Goal: Information Seeking & Learning: Learn about a topic

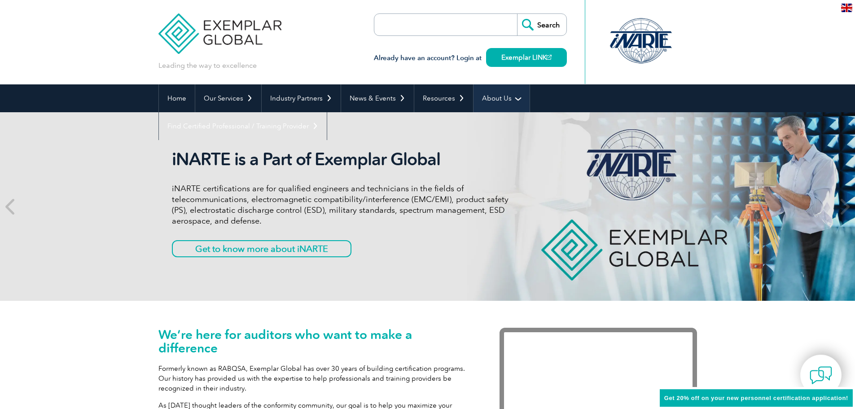
click at [491, 96] on link "About Us" at bounding box center [501, 98] width 56 height 28
click at [512, 99] on link "About Us" at bounding box center [501, 98] width 56 height 28
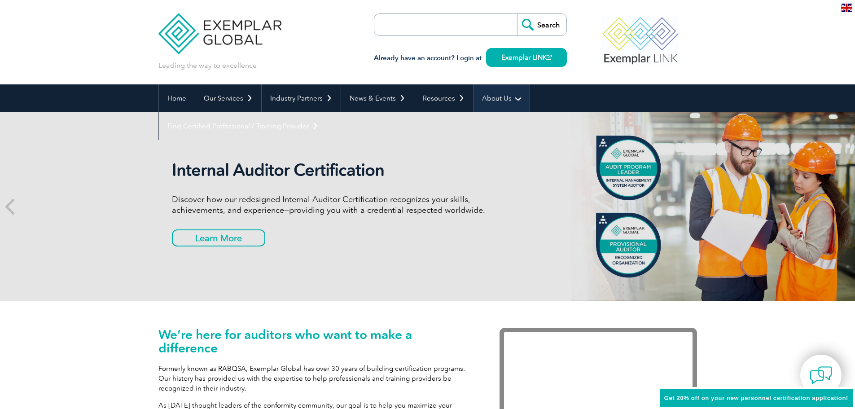
click at [500, 98] on link "About Us" at bounding box center [501, 98] width 56 height 28
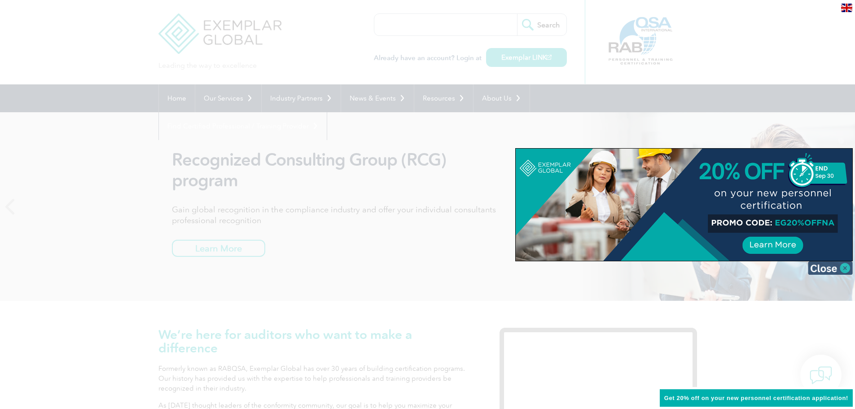
click at [840, 266] on img at bounding box center [830, 267] width 45 height 13
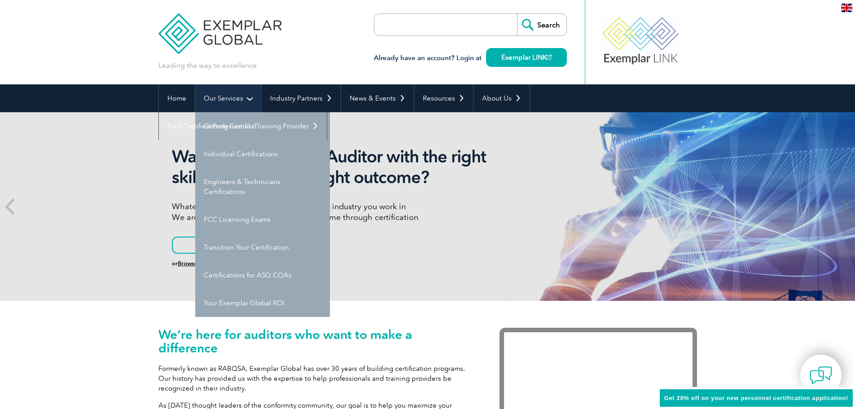
click at [219, 99] on link "Our Services" at bounding box center [228, 98] width 66 height 28
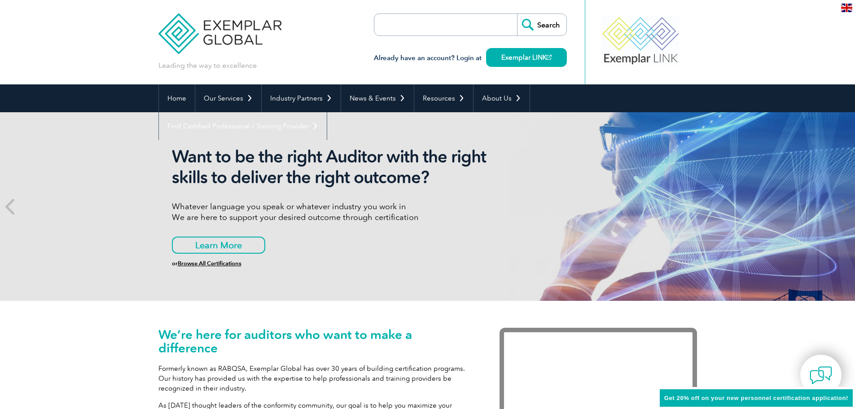
click at [224, 265] on link "Browse All Certifications" at bounding box center [210, 263] width 64 height 7
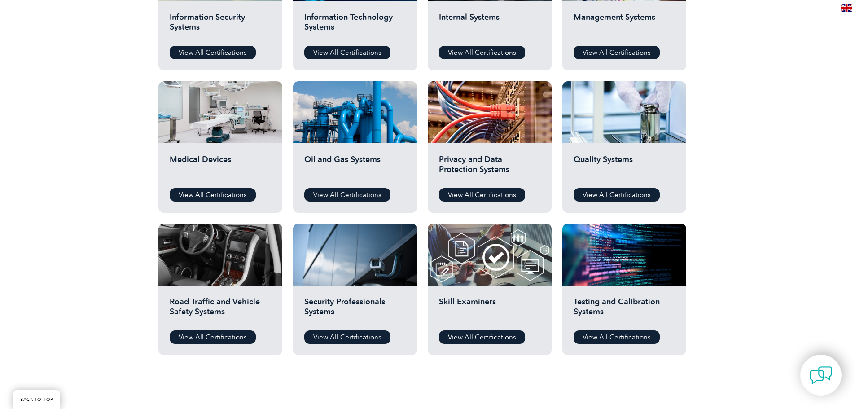
scroll to position [547, 0]
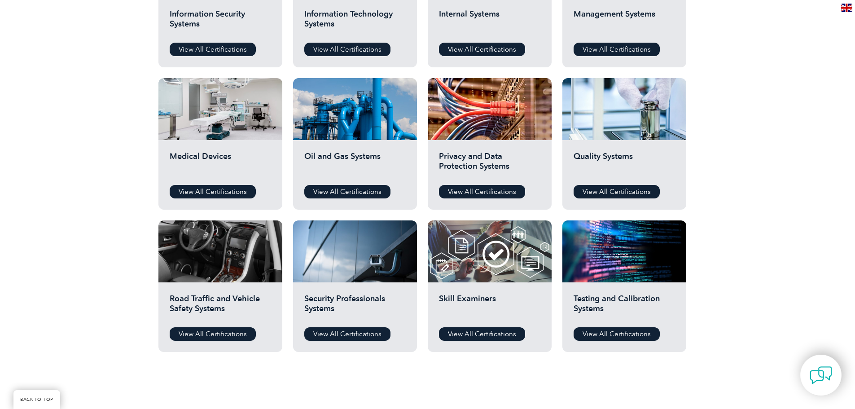
drag, startPoint x: 861, startPoint y: 102, endPoint x: 861, endPoint y: 267, distance: 165.2
click at [855, 267] on html "BACK TO TOP Leading the way to excellence Search" at bounding box center [427, 103] width 855 height 1300
click at [628, 45] on link "View All Certifications" at bounding box center [617, 49] width 86 height 13
click at [841, 123] on div "Before You Apply For a Certification Download the “Certification Requirements” …" at bounding box center [427, 30] width 855 height 717
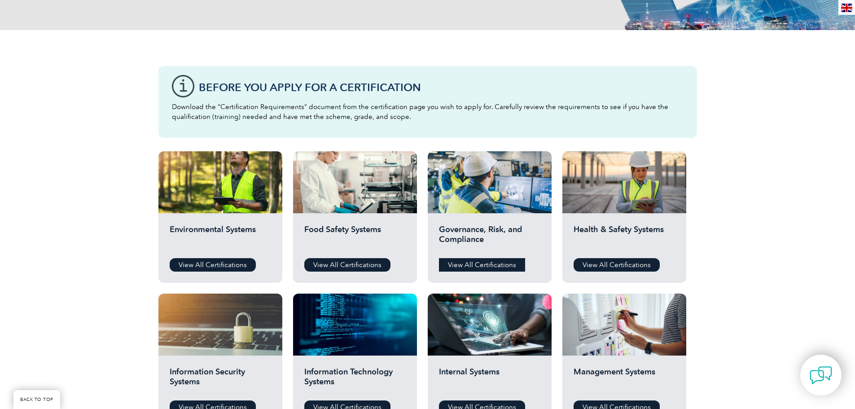
click at [482, 267] on link "View All Certifications" at bounding box center [482, 264] width 86 height 13
click at [596, 265] on link "View All Certifications" at bounding box center [617, 264] width 86 height 13
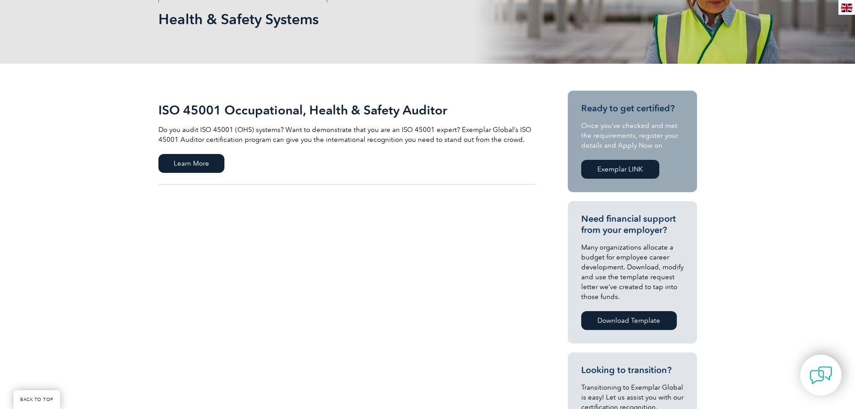
scroll to position [140, 0]
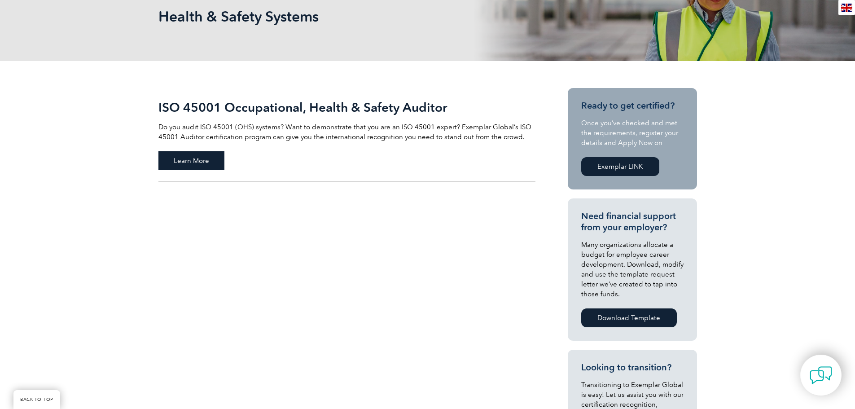
click at [182, 156] on span "Learn More" at bounding box center [191, 160] width 66 height 19
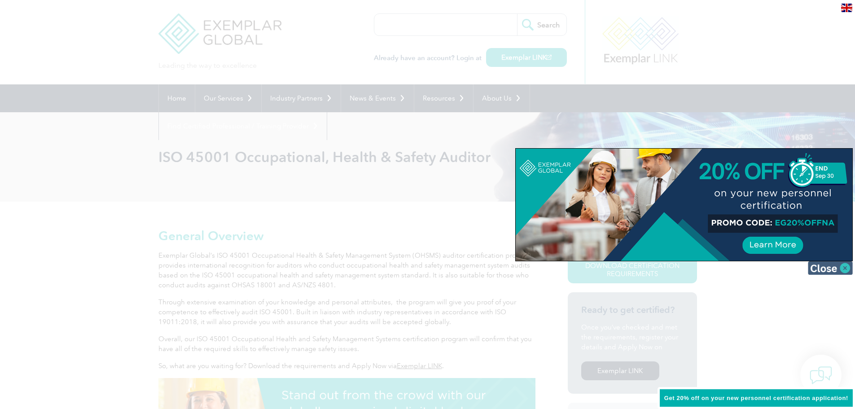
click at [842, 269] on img at bounding box center [830, 267] width 45 height 13
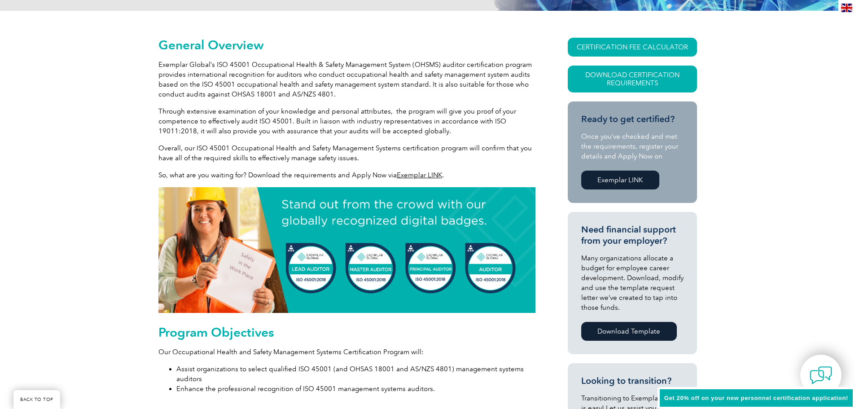
scroll to position [196, 0]
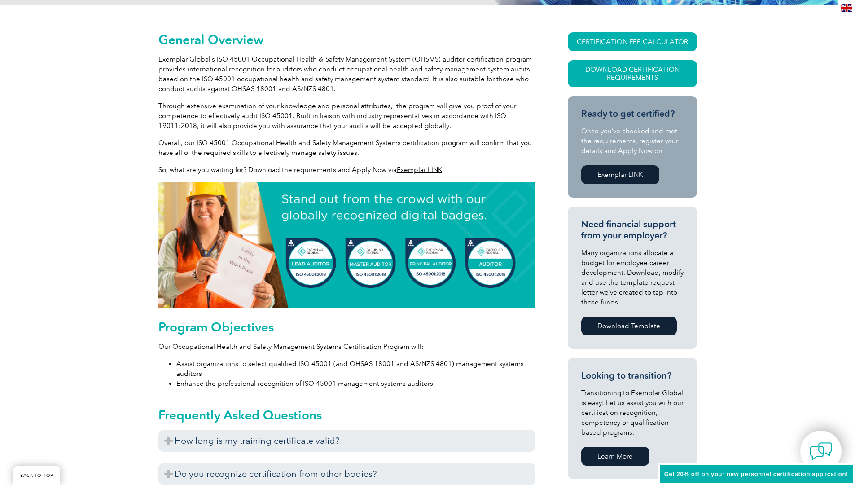
click at [383, 117] on p "Through extensive examination of your knowledge and personal attributes, the pr…" at bounding box center [346, 116] width 377 height 30
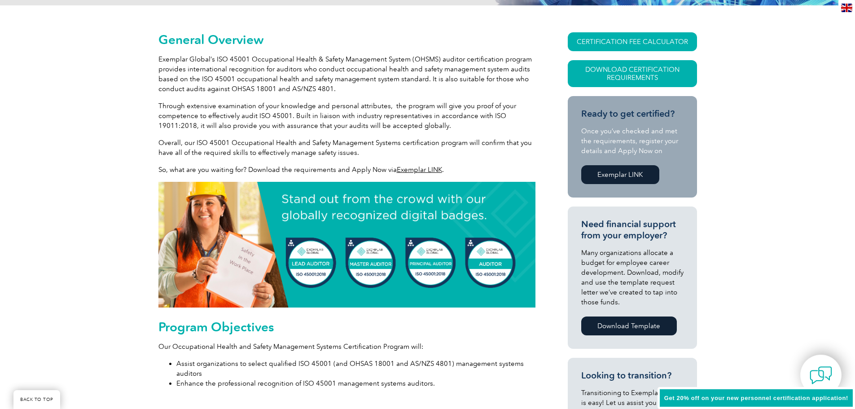
click at [283, 127] on p "Through extensive examination of your knowledge and personal attributes, the pr…" at bounding box center [346, 116] width 377 height 30
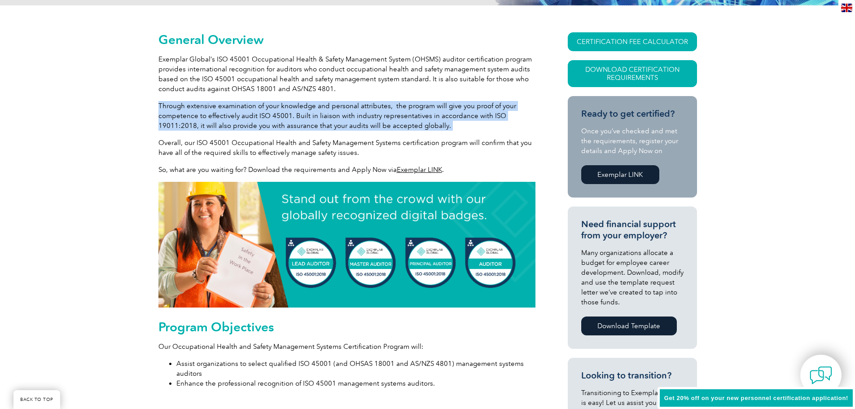
click at [283, 127] on p "Through extensive examination of your knowledge and personal attributes, the pr…" at bounding box center [346, 116] width 377 height 30
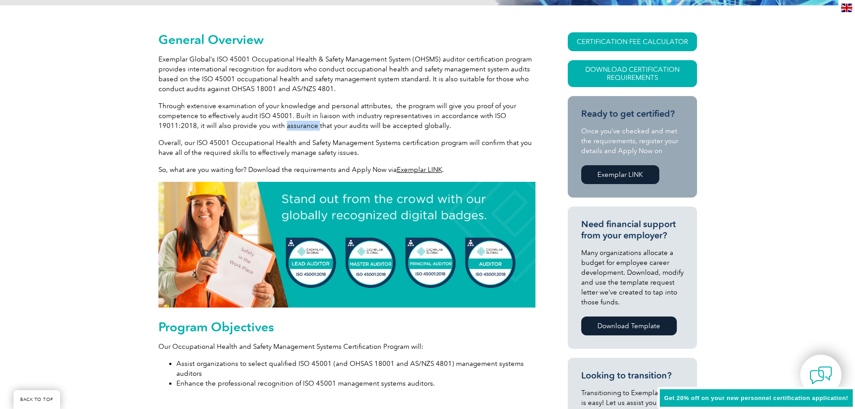
click at [283, 127] on p "Through extensive examination of your knowledge and personal attributes, the pr…" at bounding box center [346, 116] width 377 height 30
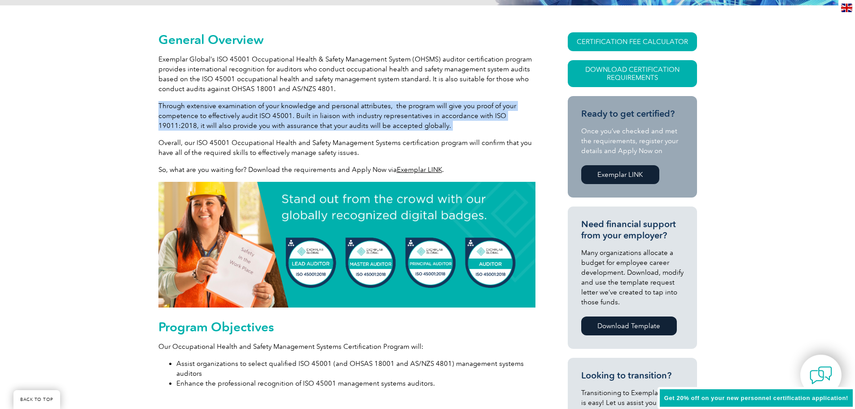
click at [283, 127] on p "Through extensive examination of your knowledge and personal attributes, the pr…" at bounding box center [346, 116] width 377 height 30
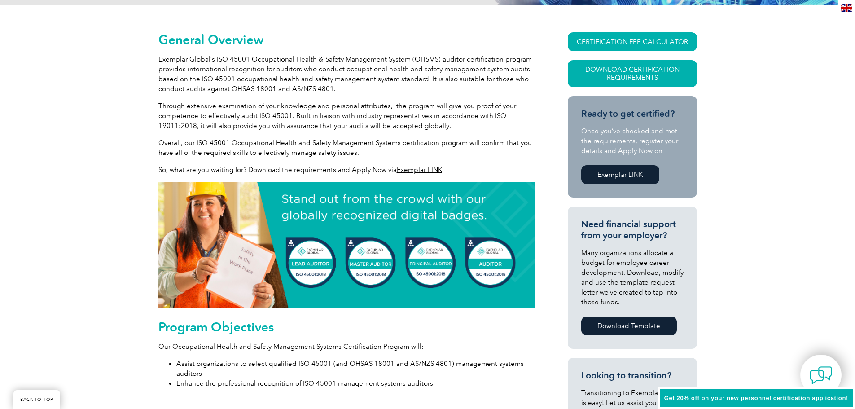
scroll to position [0, 0]
